Goal: Transaction & Acquisition: Download file/media

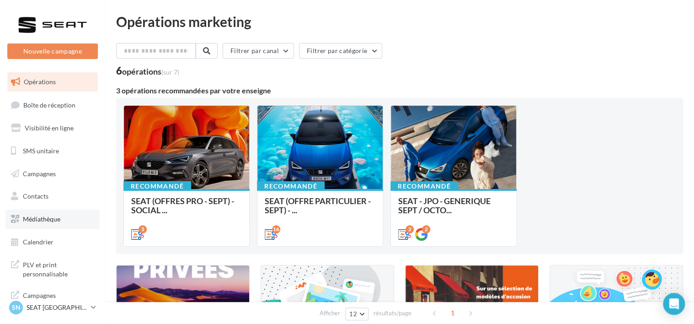
click at [53, 216] on span "Médiathèque" at bounding box center [42, 219] width 38 height 8
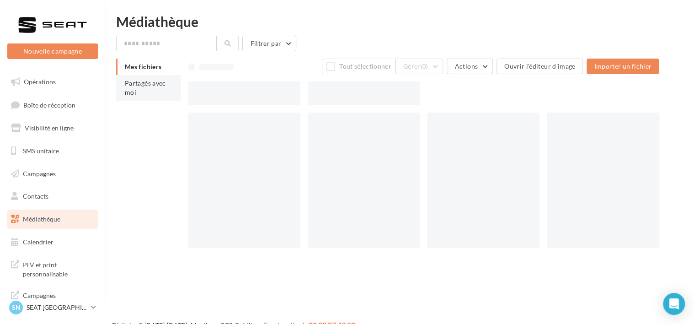
click at [165, 87] on li "Partagés avec moi" at bounding box center [148, 88] width 65 height 26
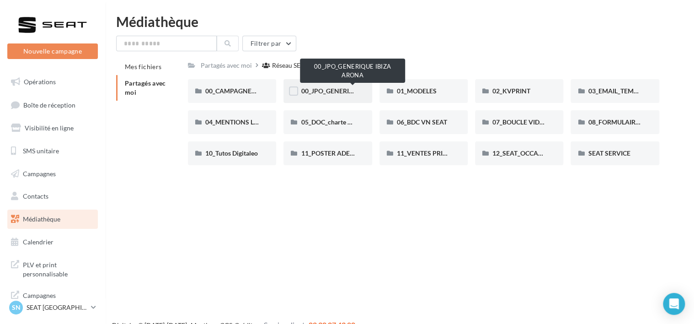
click at [327, 90] on span "00_JPO_GENERIQUE IBIZA ARONA" at bounding box center [352, 91] width 103 height 8
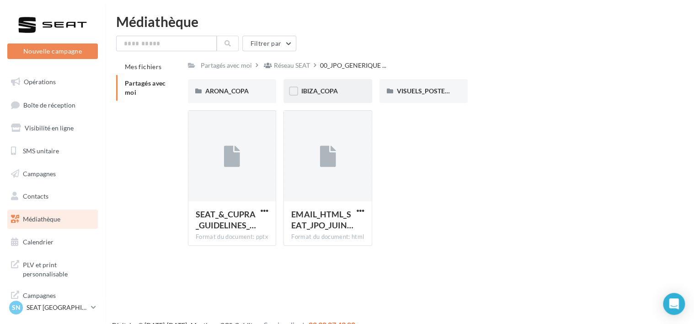
click at [341, 92] on div "IBIZA_COPA" at bounding box center [328, 90] width 54 height 9
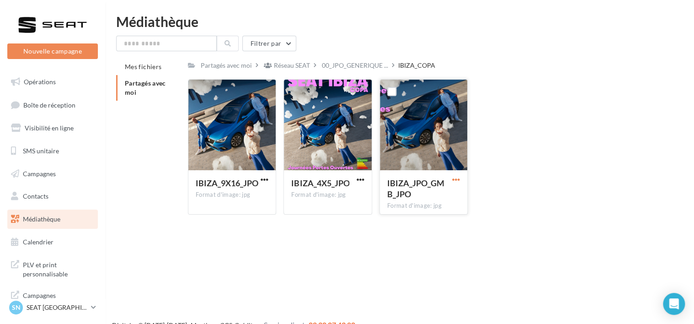
click at [455, 178] on span "button" at bounding box center [456, 180] width 8 height 8
click at [409, 199] on button "Télécharger" at bounding box center [416, 198] width 91 height 24
click at [384, 247] on div "Nouvelle campagne Nouvelle campagne Opérations Boîte de réception Visibilité en…" at bounding box center [347, 177] width 694 height 324
